Goal: Task Accomplishment & Management: Use online tool/utility

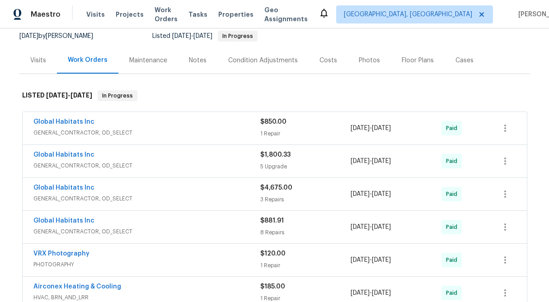
scroll to position [92, 0]
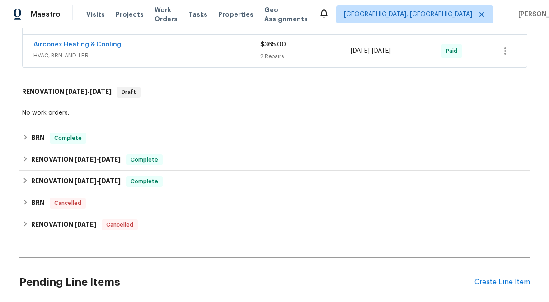
scroll to position [376, 0]
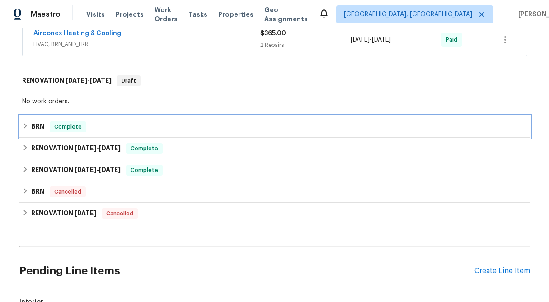
click at [27, 126] on icon at bounding box center [25, 126] width 6 height 6
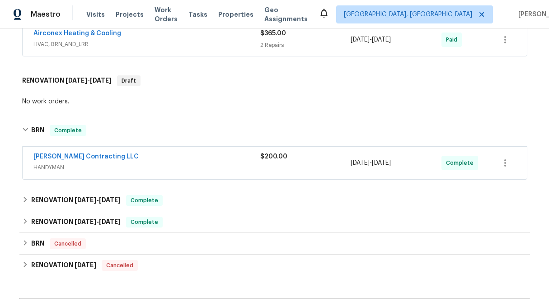
click at [280, 162] on div "$200.00" at bounding box center [305, 163] width 91 height 22
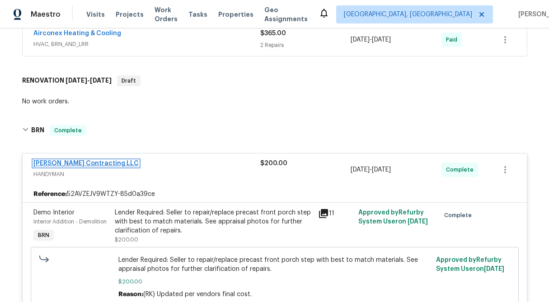
click at [59, 165] on link "[PERSON_NAME] Contracting LLC" at bounding box center [85, 163] width 105 height 6
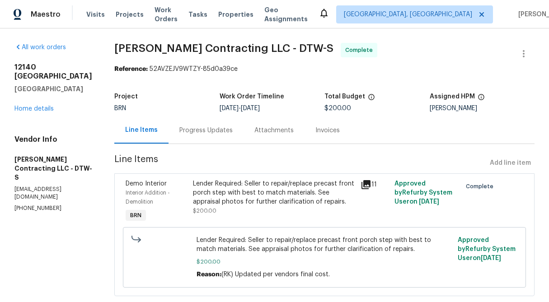
click at [209, 131] on div "Progress Updates" at bounding box center [205, 130] width 53 height 9
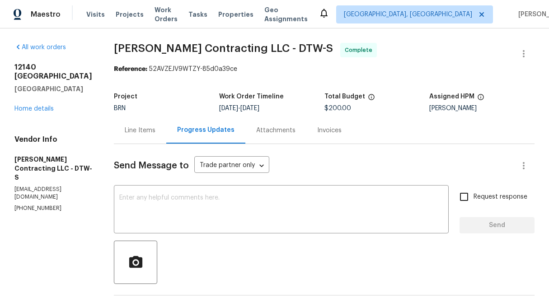
click at [344, 134] on div "Invoices" at bounding box center [329, 130] width 46 height 27
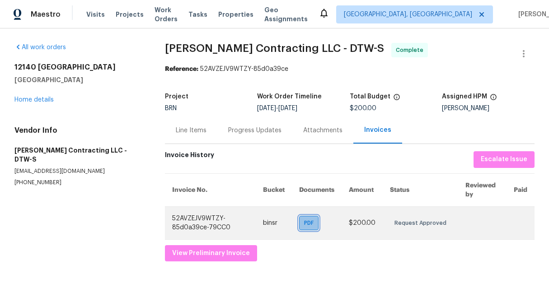
click at [316, 225] on span "PDF" at bounding box center [310, 223] width 13 height 9
